Goal: Navigation & Orientation: Go to known website

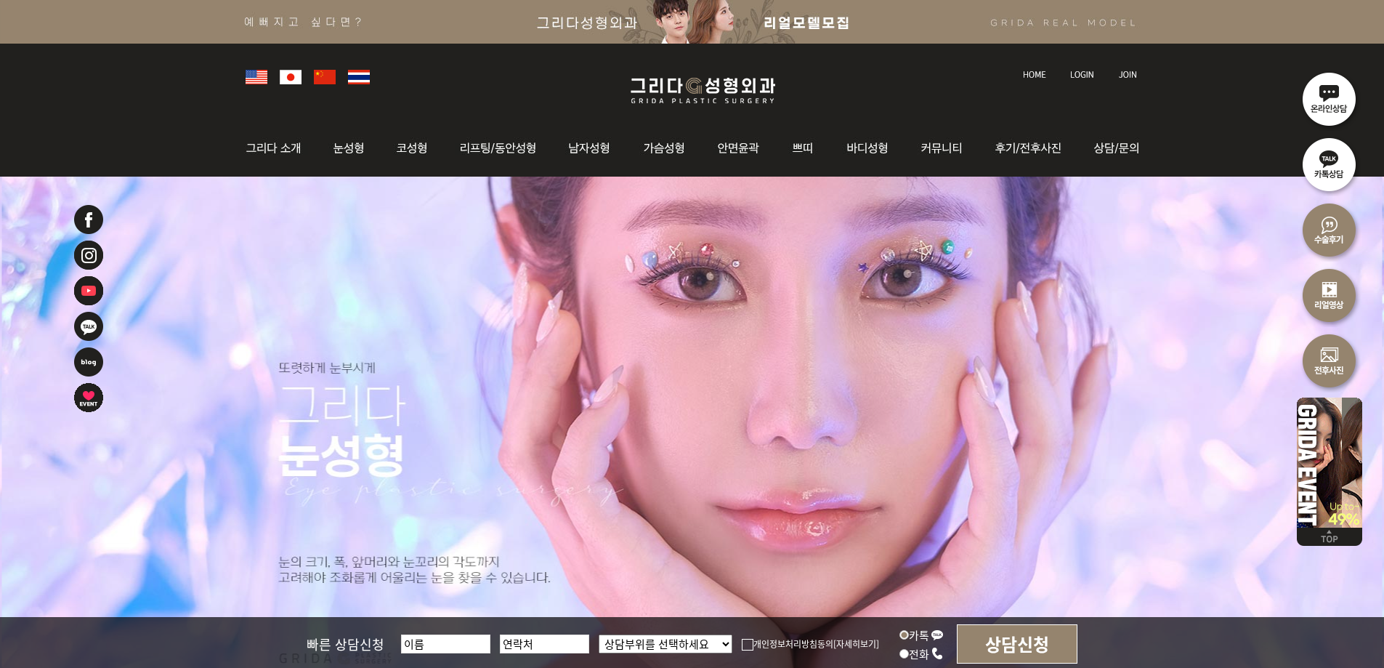
click at [650, 78] on img at bounding box center [703, 90] width 174 height 34
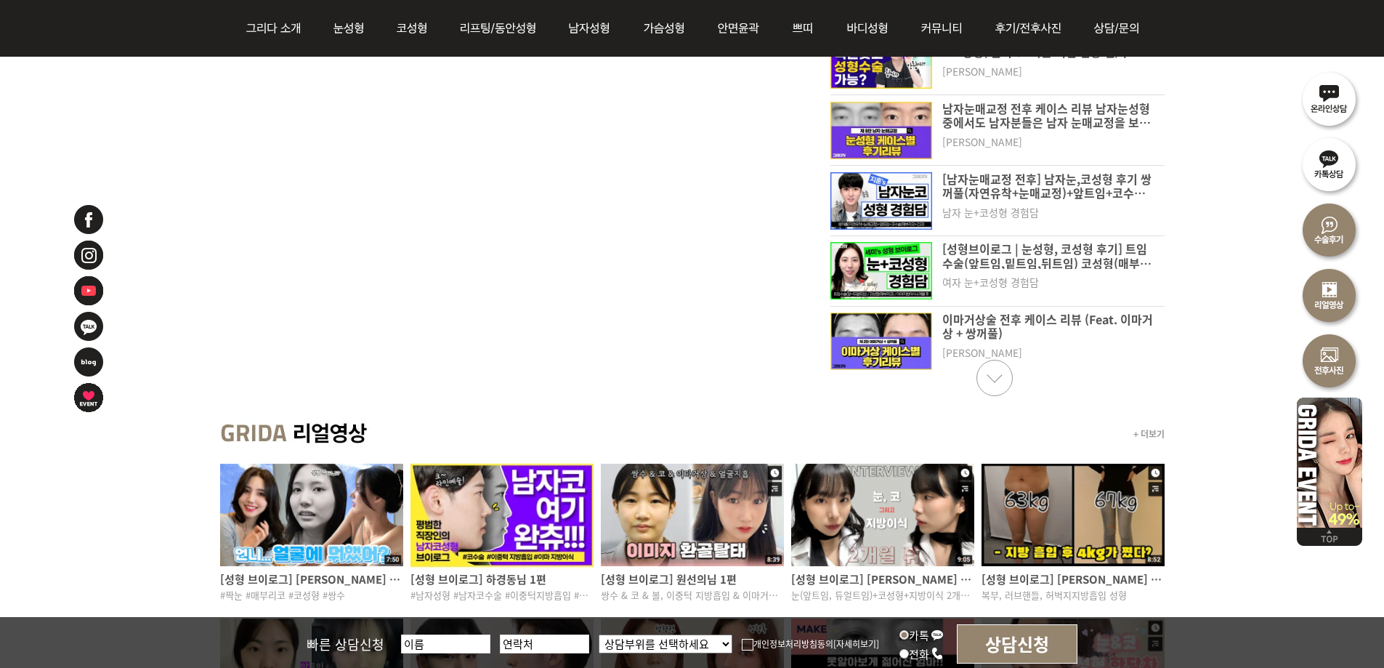
scroll to position [581, 0]
